Goal: Navigation & Orientation: Find specific page/section

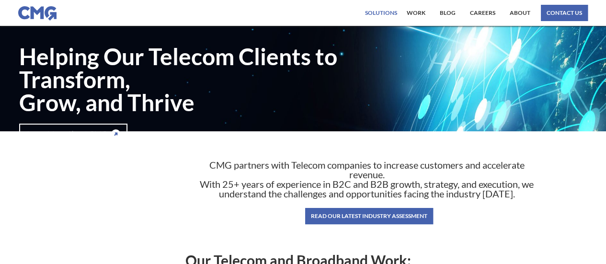
click at [386, 13] on div "Solutions" at bounding box center [381, 13] width 32 height 6
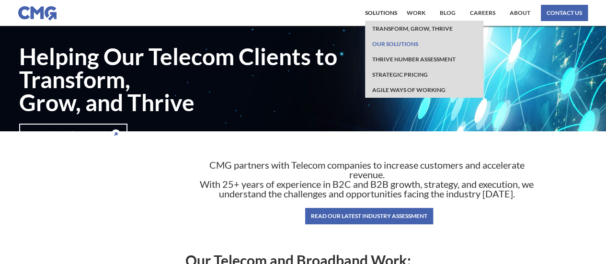
click at [394, 45] on link "Our Solutions" at bounding box center [395, 43] width 51 height 15
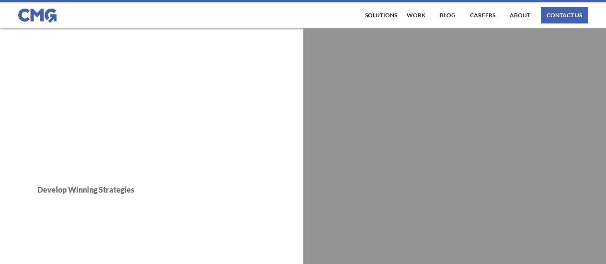
scroll to position [1916, 0]
